Goal: Complete application form

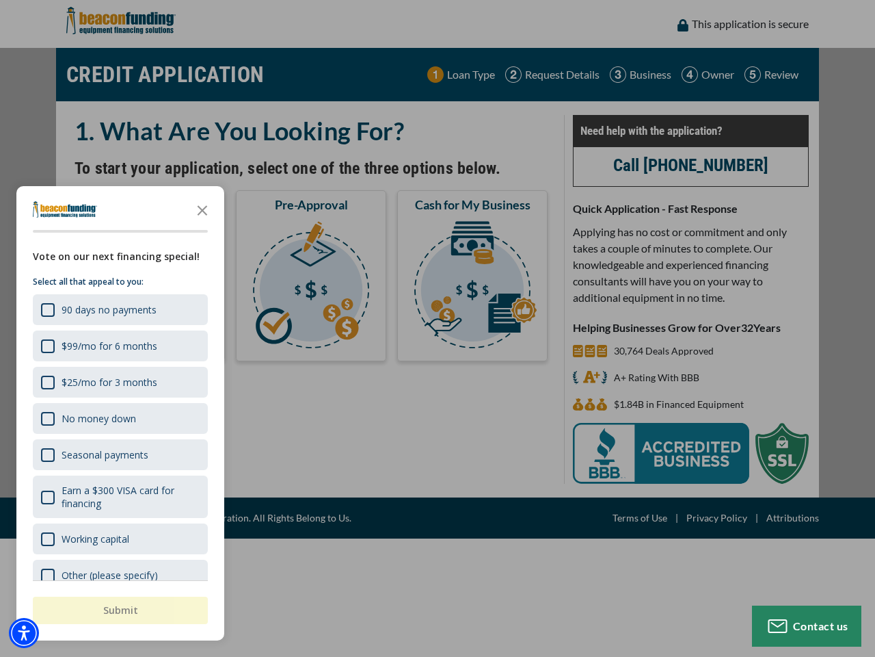
click at [438, 328] on div "button" at bounding box center [437, 328] width 875 height 657
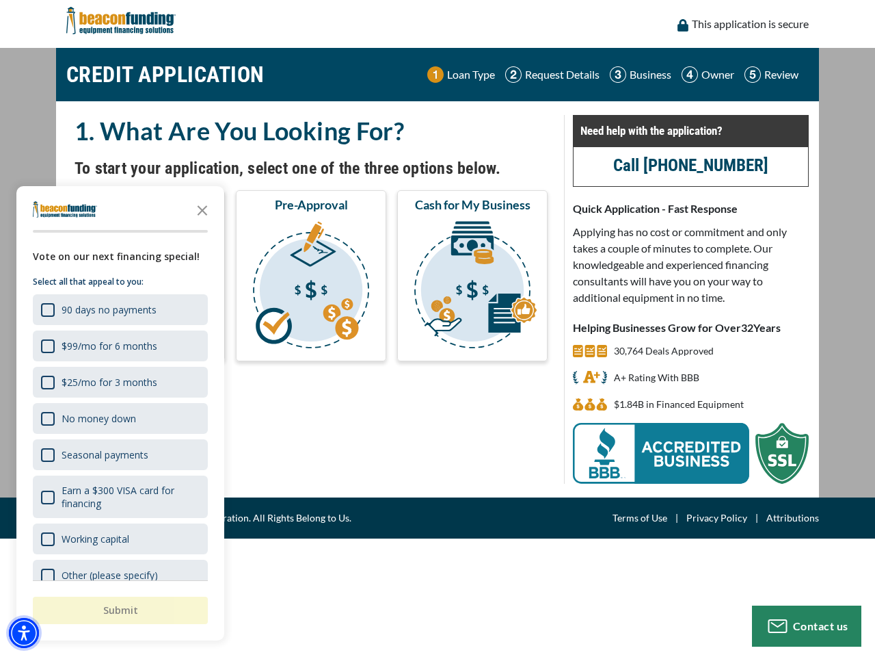
click at [24, 633] on img "Accessibility Menu" at bounding box center [24, 633] width 30 height 30
click at [438, 328] on body "Skip to main content Enable accessibility for low vision Open the accessibility…" at bounding box center [437, 328] width 875 height 657
click at [202, 209] on body "Skip to main content Enable accessibility for low vision Open the accessibility…" at bounding box center [437, 328] width 875 height 657
click at [119, 309] on body "Skip to main content Enable accessibility for low vision Open the accessibility…" at bounding box center [437, 328] width 875 height 657
click at [119, 345] on body "Skip to main content Enable accessibility for low vision Open the accessibility…" at bounding box center [437, 328] width 875 height 657
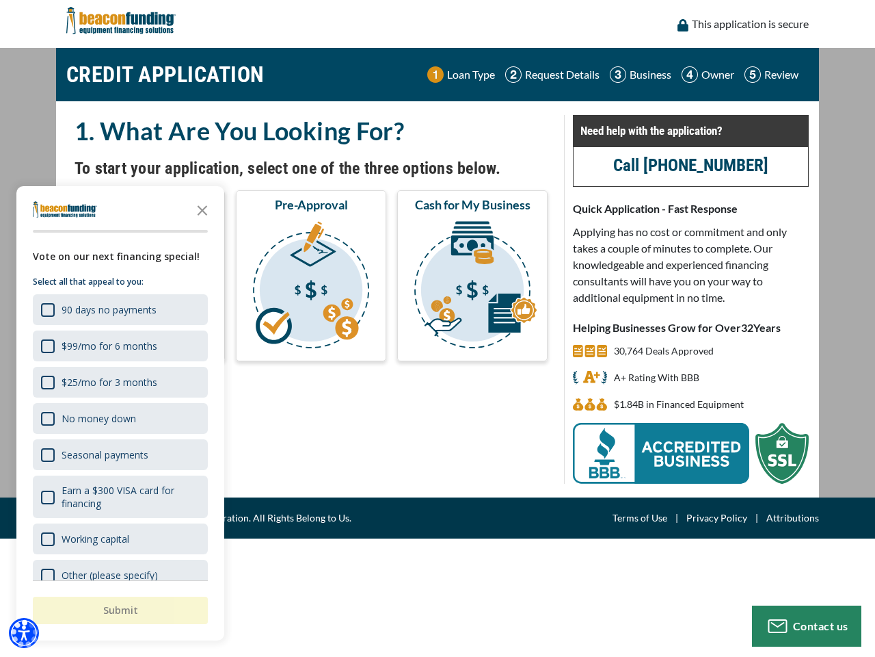
click at [119, 382] on body "Skip to main content Enable accessibility for low vision Open the accessibility…" at bounding box center [437, 328] width 875 height 657
click at [119, 418] on body "Skip to main content Enable accessibility for low vision Open the accessibility…" at bounding box center [437, 328] width 875 height 657
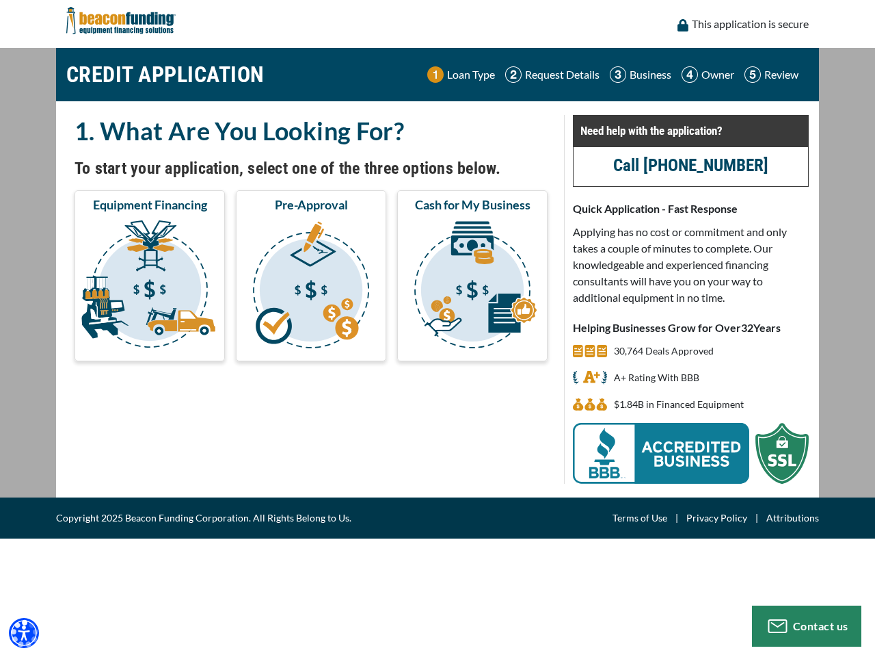
click at [119, 454] on body "Skip to main content Enable accessibility for low vision Open the accessibility…" at bounding box center [437, 328] width 875 height 657
click at [119, 497] on body "Skip to main content Enable accessibility for low vision Open the accessibility…" at bounding box center [437, 328] width 875 height 657
